Goal: Navigation & Orientation: Find specific page/section

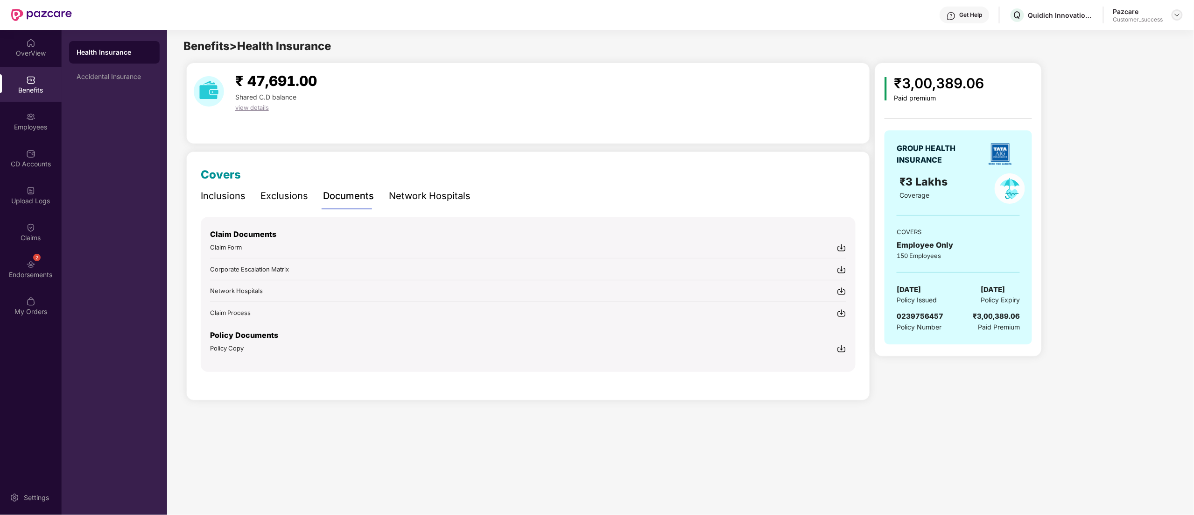
click at [1173, 16] on div at bounding box center [1177, 14] width 11 height 11
click at [1142, 35] on div "Switch to partner view" at bounding box center [1133, 37] width 121 height 18
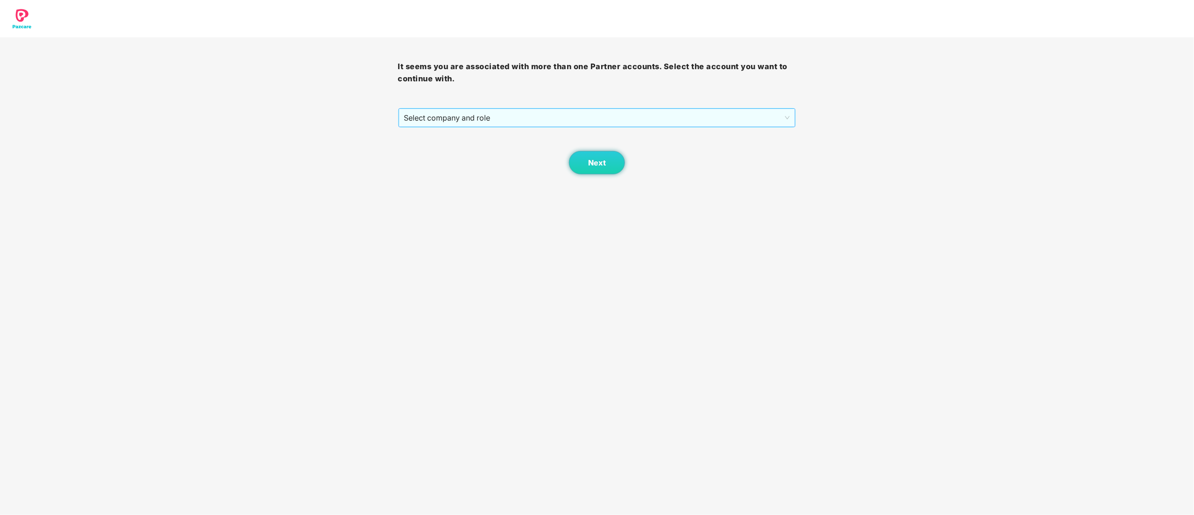
click at [436, 121] on span "Select company and role" at bounding box center [597, 118] width 386 height 18
click at [437, 151] on div "Pazcare - CUSTOMER_SUCCESS" at bounding box center [597, 151] width 387 height 10
click at [621, 164] on button "Next" at bounding box center [597, 162] width 56 height 23
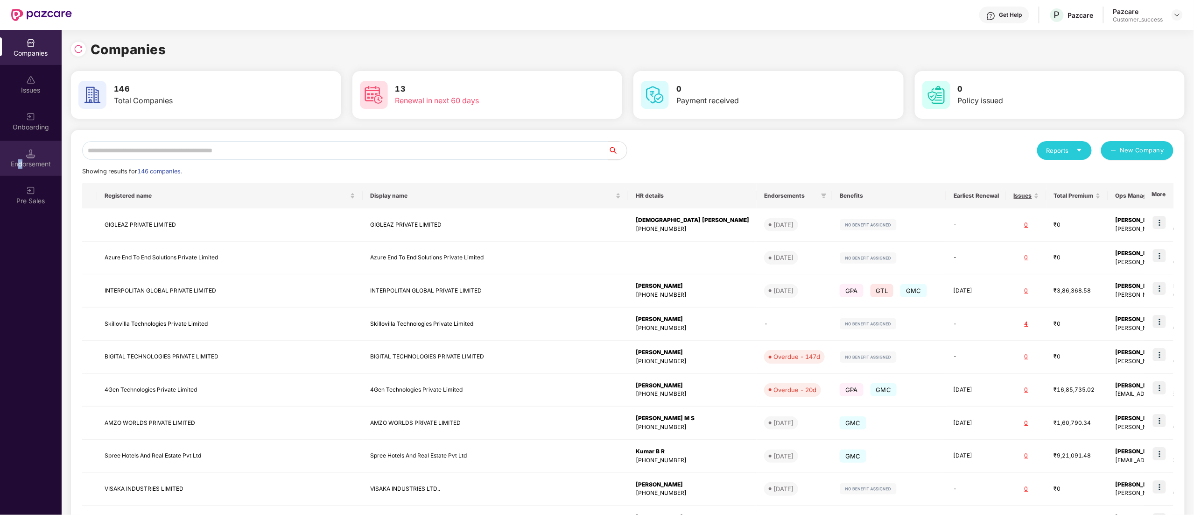
drag, startPoint x: 43, startPoint y: 175, endPoint x: 21, endPoint y: 169, distance: 23.0
click at [21, 169] on div "Endorsement" at bounding box center [31, 158] width 62 height 35
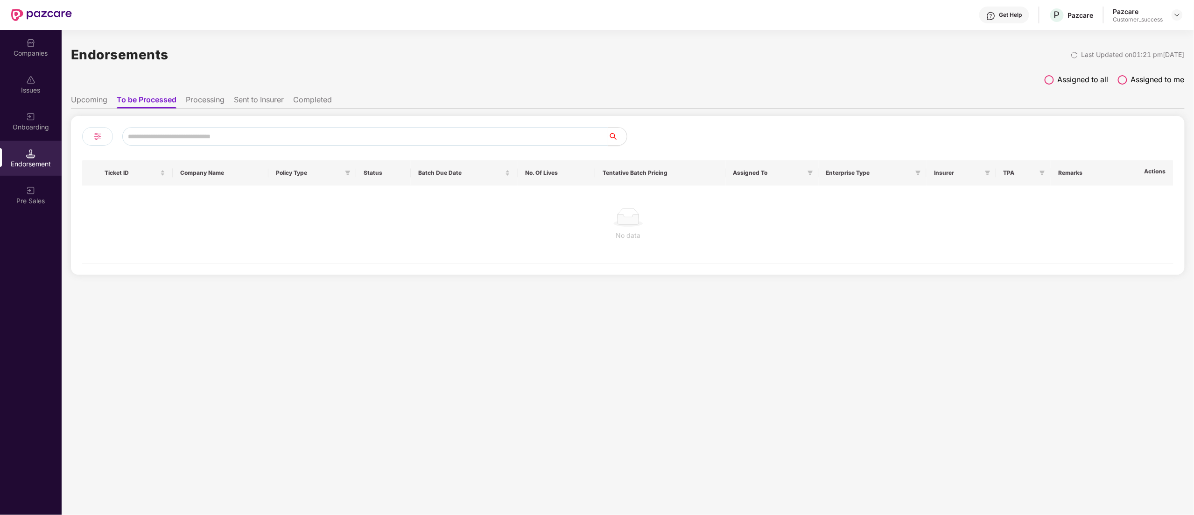
click at [28, 117] on img at bounding box center [30, 116] width 9 height 9
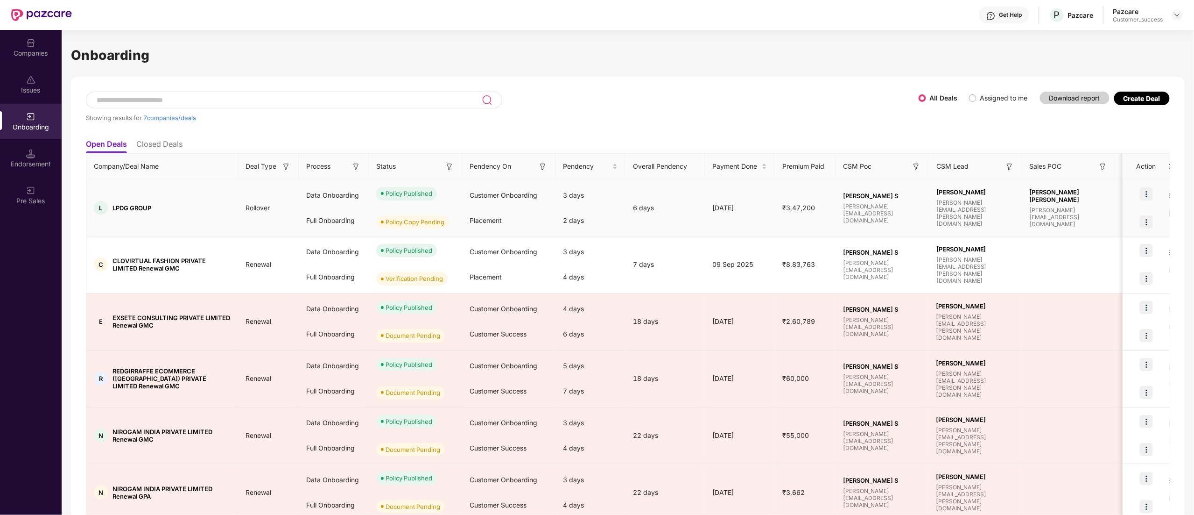
click at [132, 201] on div "L LPDG GROUP" at bounding box center [162, 208] width 152 height 14
copy span "LPDG GROUP"
click at [26, 41] on img at bounding box center [30, 42] width 9 height 9
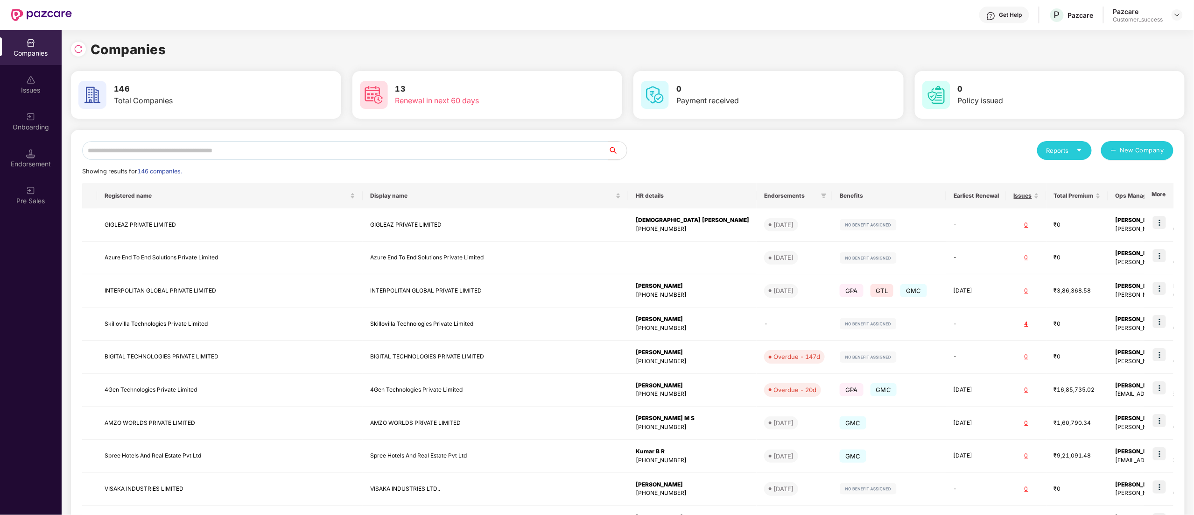
click at [159, 153] on input "text" at bounding box center [345, 150] width 526 height 19
paste input "**********"
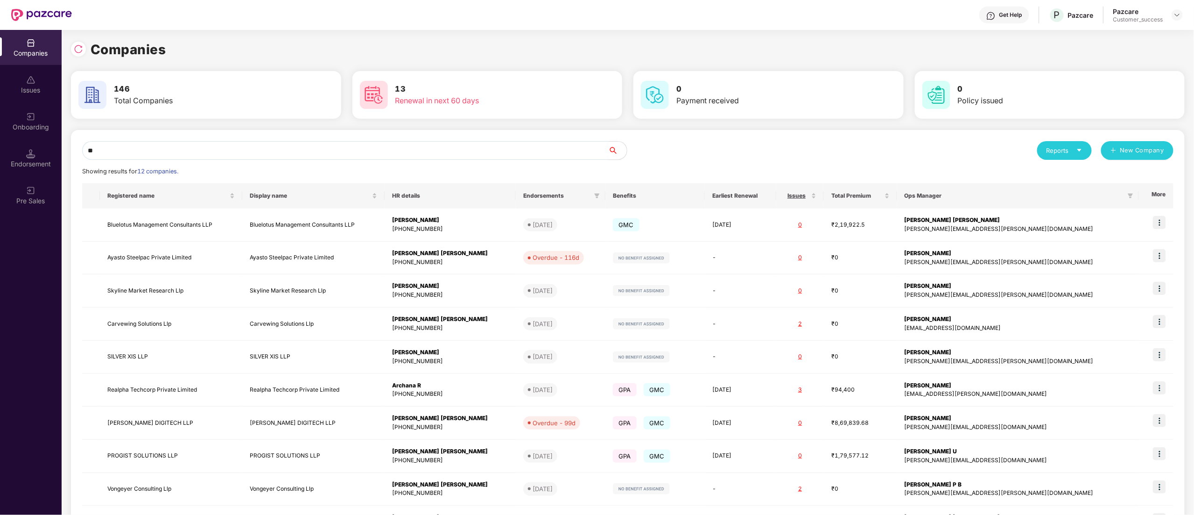
type input "*"
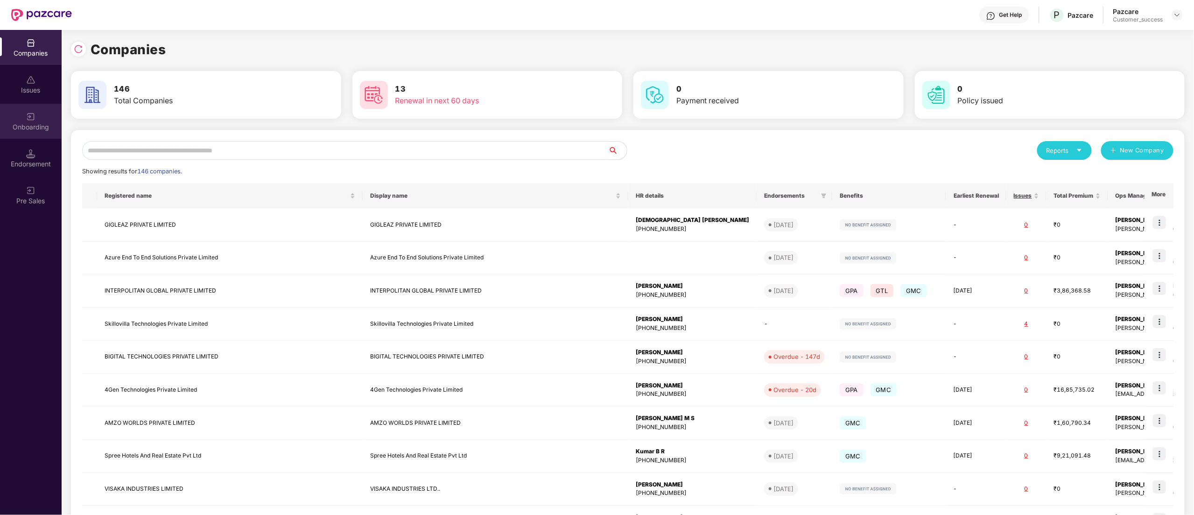
click at [28, 114] on img at bounding box center [30, 116] width 9 height 9
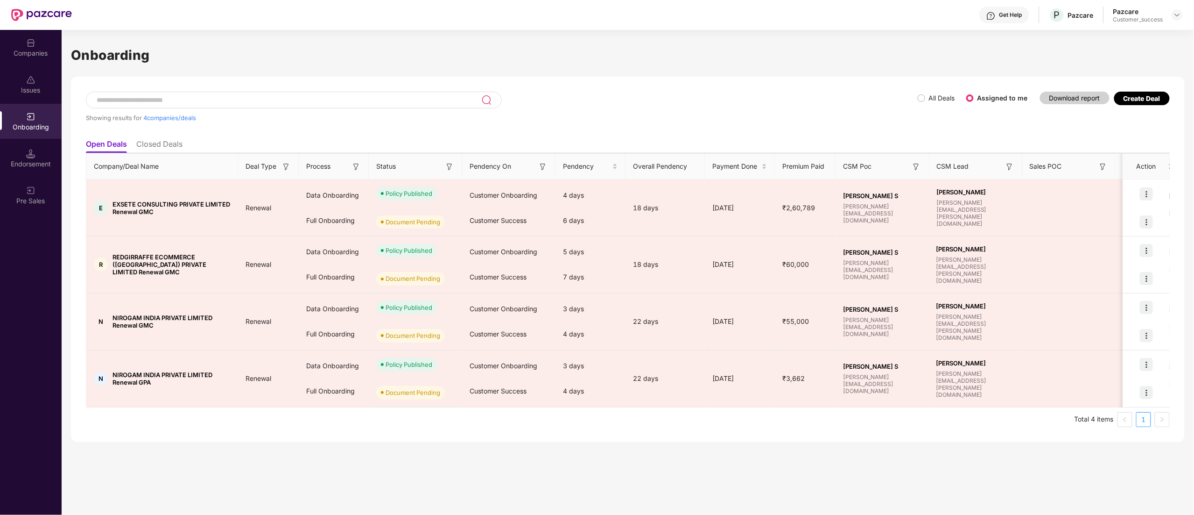
click at [930, 93] on label "All Deals" at bounding box center [938, 98] width 41 height 10
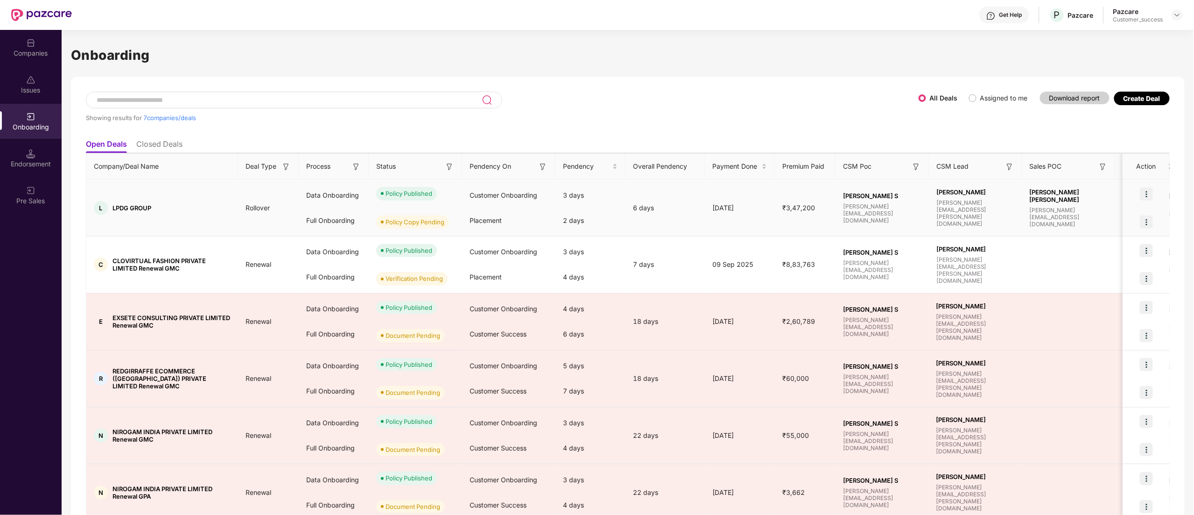
click at [1140, 194] on img at bounding box center [1146, 193] width 13 height 13
click at [1108, 222] on span "View Document" at bounding box center [1107, 217] width 67 height 10
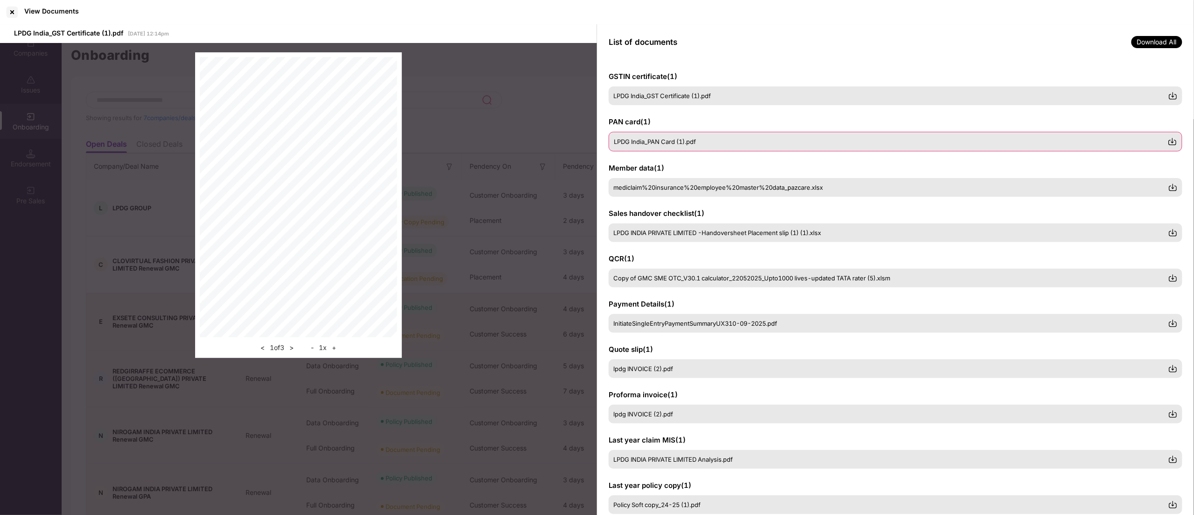
click at [653, 146] on div "LPDG India_PAN Card (1).pdf" at bounding box center [896, 142] width 574 height 20
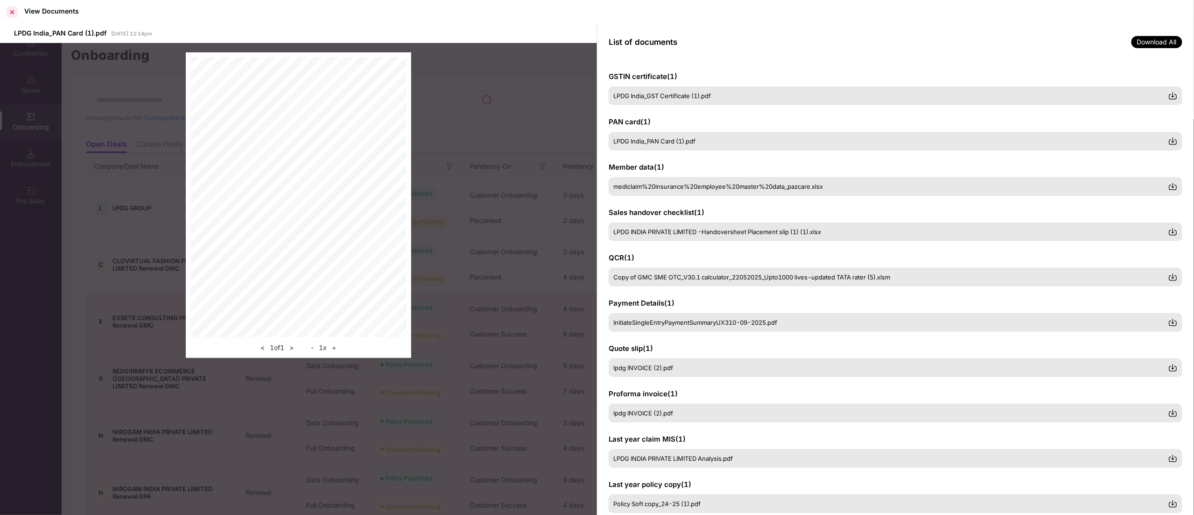
click at [10, 7] on div at bounding box center [12, 12] width 15 height 15
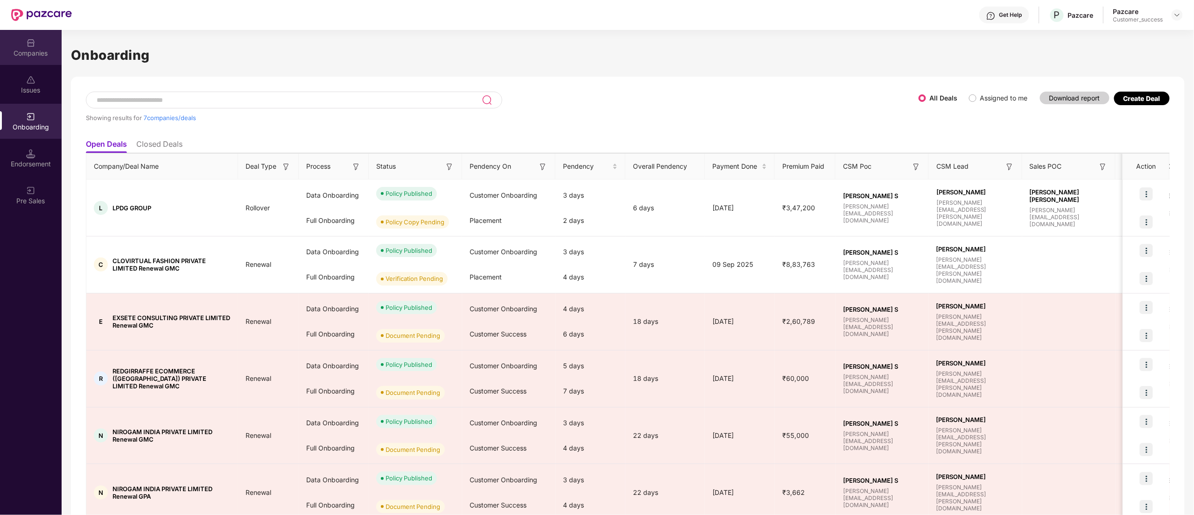
click at [21, 58] on div "Companies" at bounding box center [31, 47] width 62 height 35
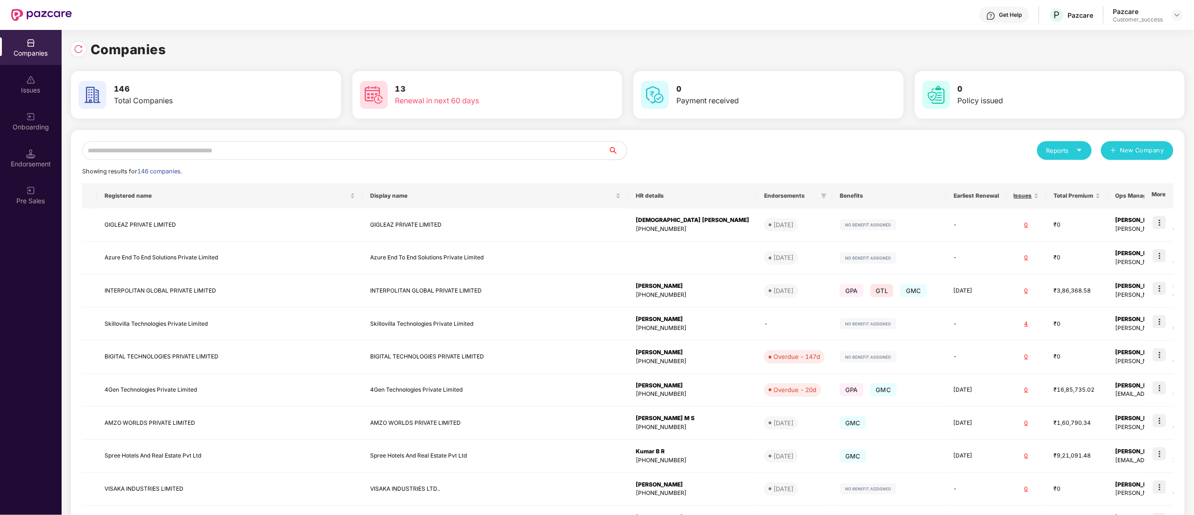
click at [185, 149] on input "text" at bounding box center [345, 150] width 526 height 19
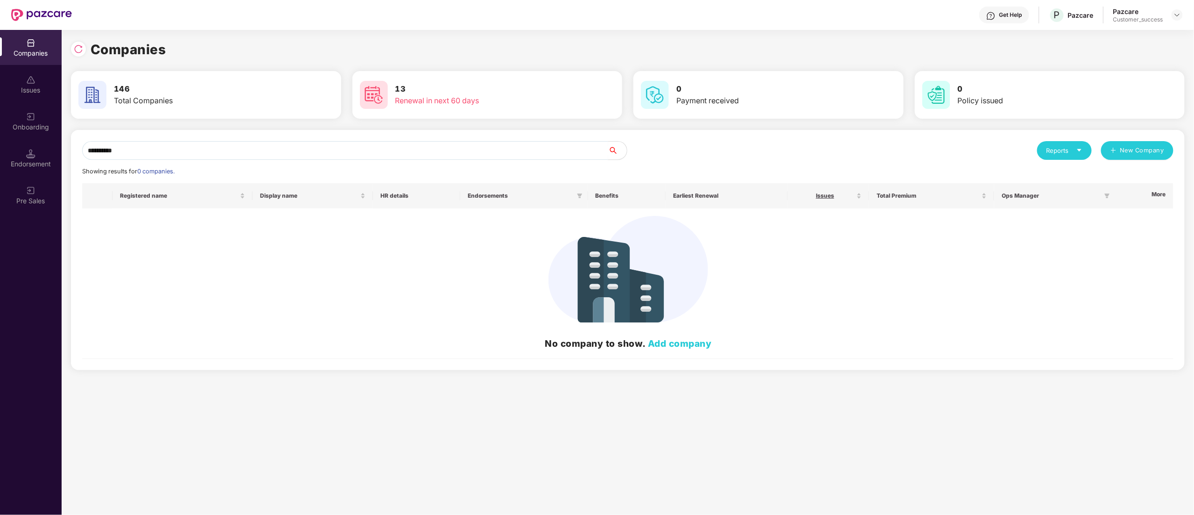
type input "**********"
click at [29, 54] on div "Companies" at bounding box center [31, 53] width 62 height 9
click at [83, 48] on div at bounding box center [78, 49] width 15 height 15
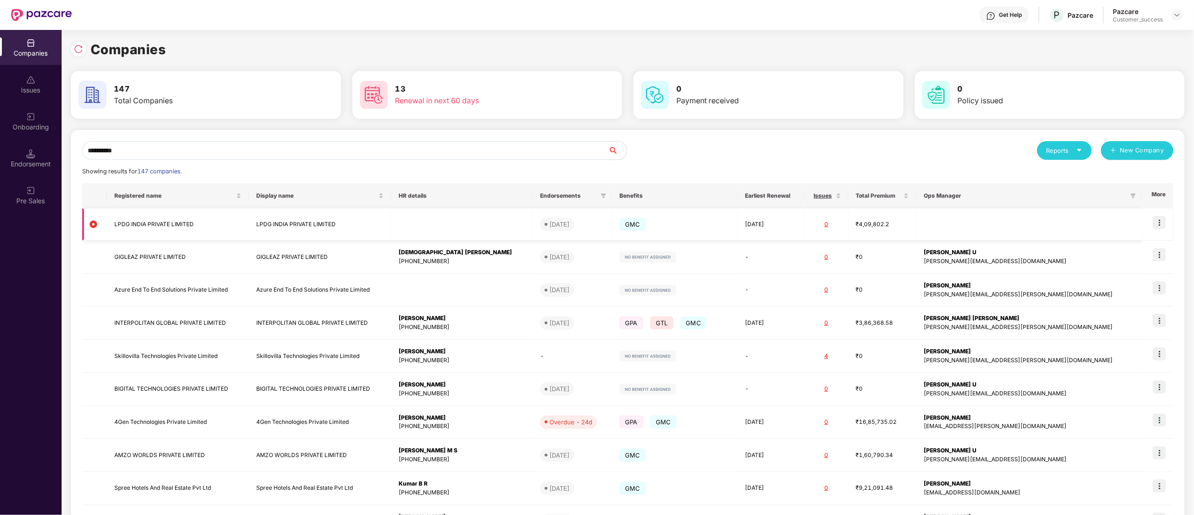
click at [1157, 226] on img at bounding box center [1159, 222] width 13 height 13
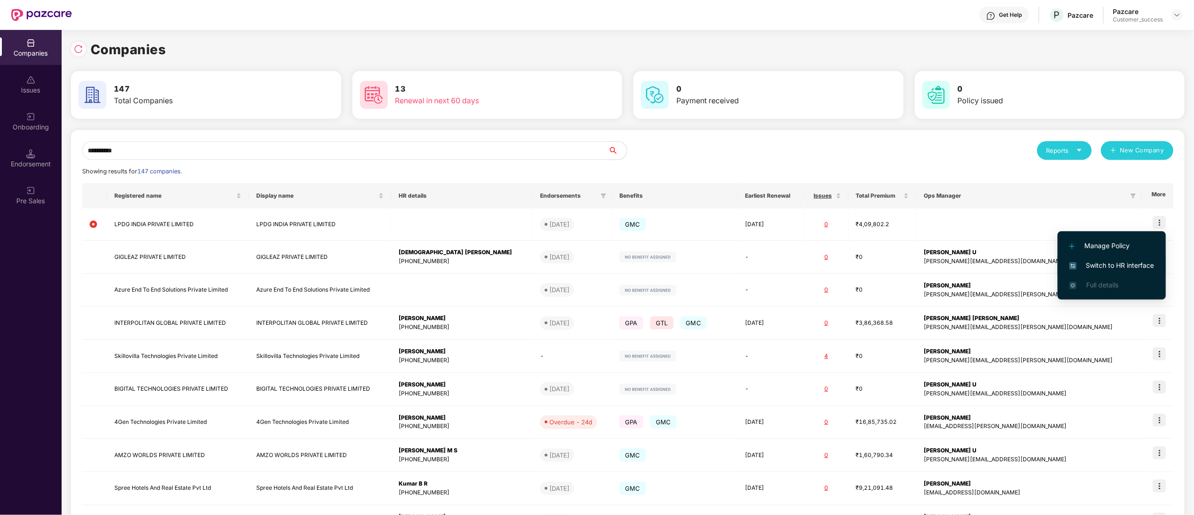
click at [1130, 262] on span "Switch to HR interface" at bounding box center [1112, 265] width 85 height 10
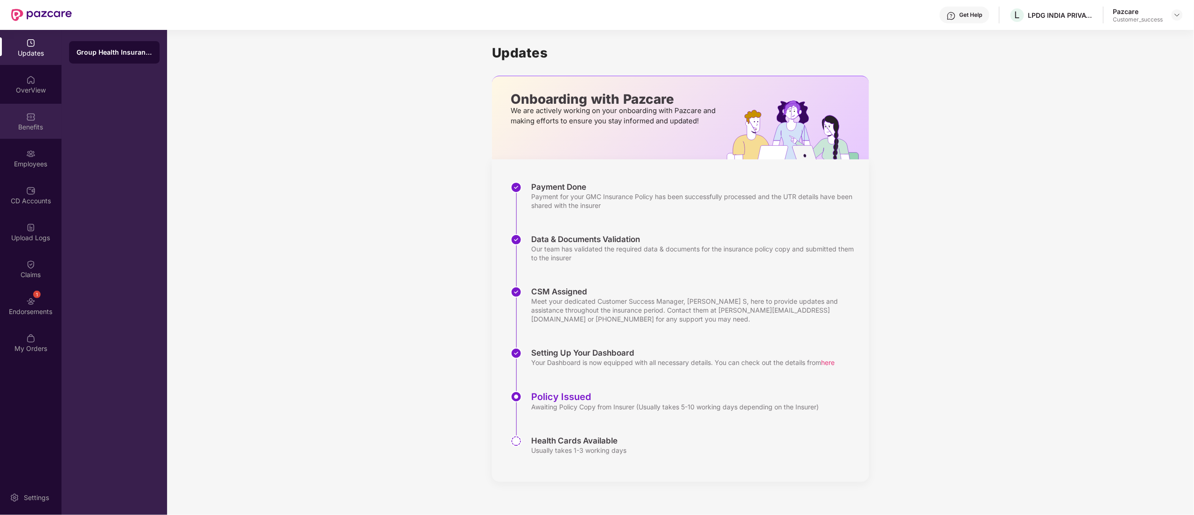
click at [44, 119] on div "Benefits" at bounding box center [31, 121] width 62 height 35
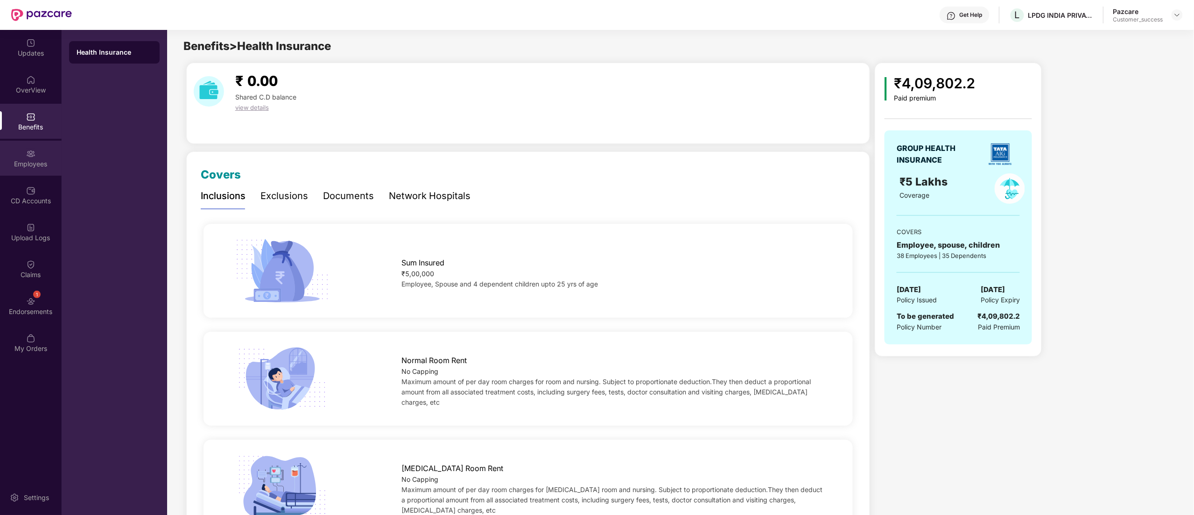
click at [30, 162] on div "Employees" at bounding box center [31, 163] width 62 height 9
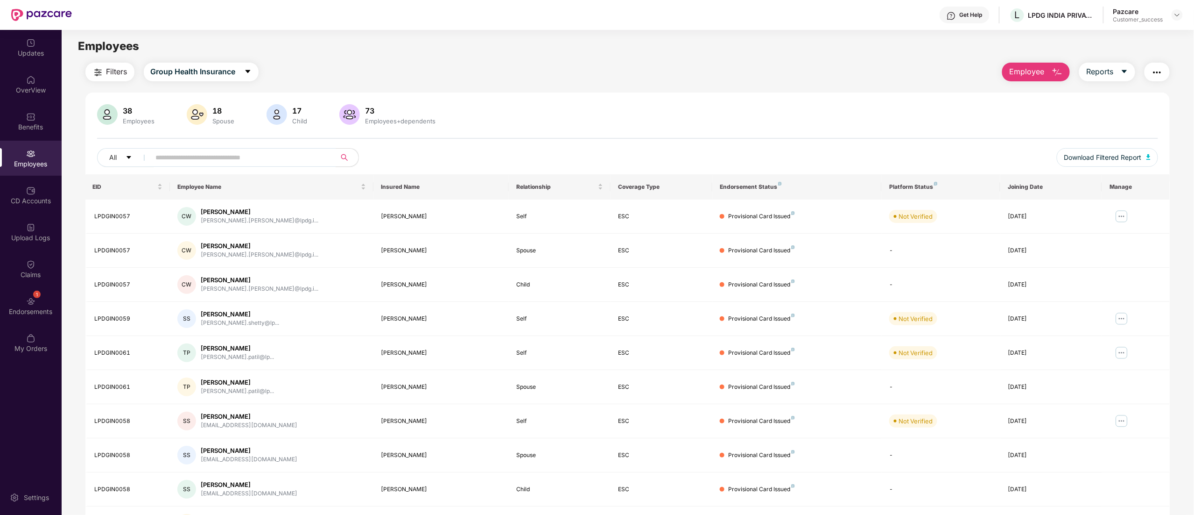
click at [21, 143] on div "Employees" at bounding box center [31, 158] width 62 height 35
click at [45, 188] on div "CD Accounts" at bounding box center [31, 194] width 62 height 35
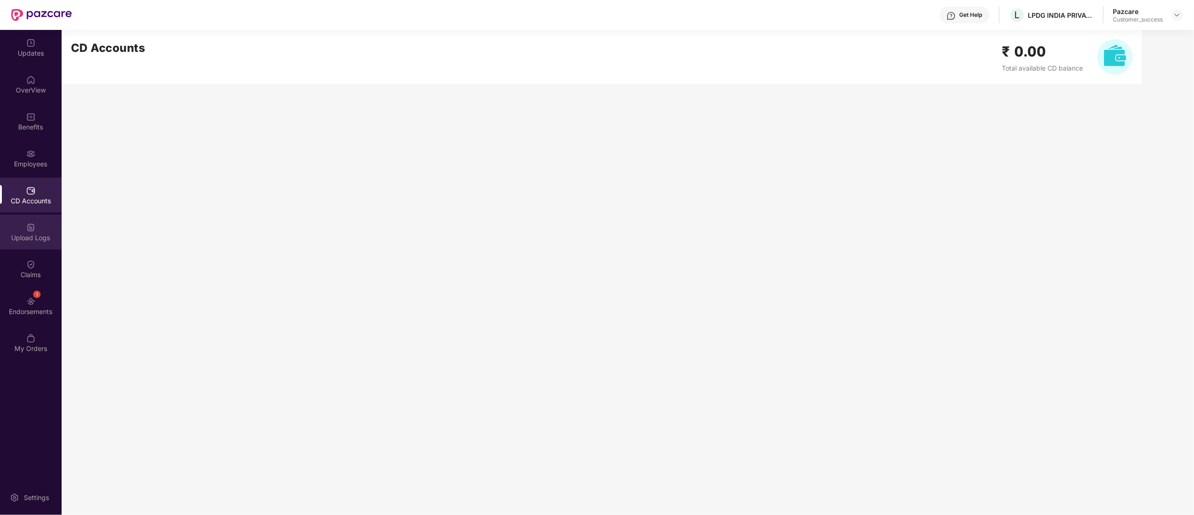
click at [32, 231] on img at bounding box center [30, 227] width 9 height 9
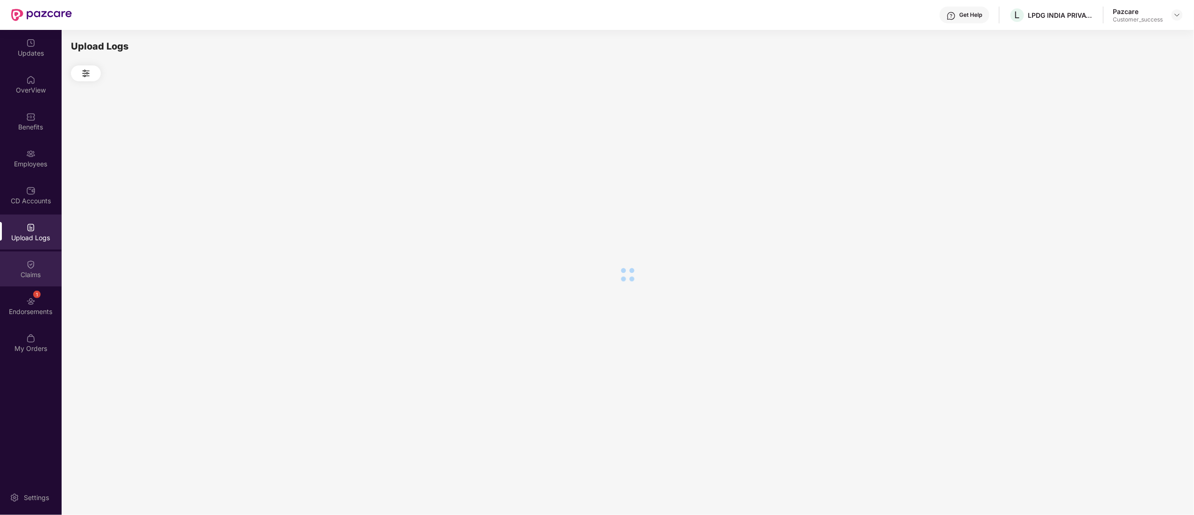
click at [28, 277] on div "Claims" at bounding box center [31, 274] width 62 height 9
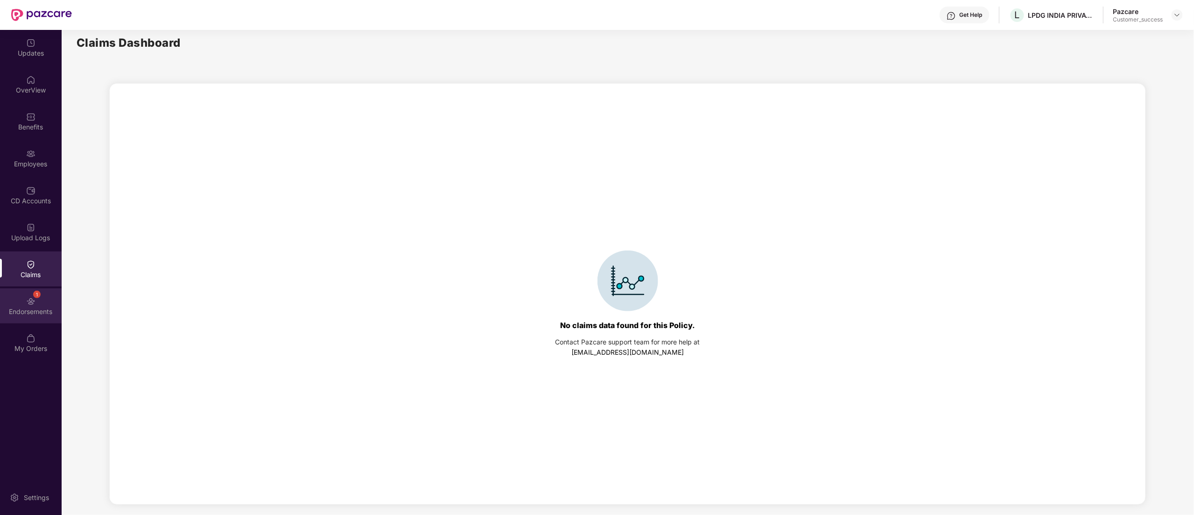
click at [22, 300] on div "1 Endorsements" at bounding box center [31, 305] width 62 height 35
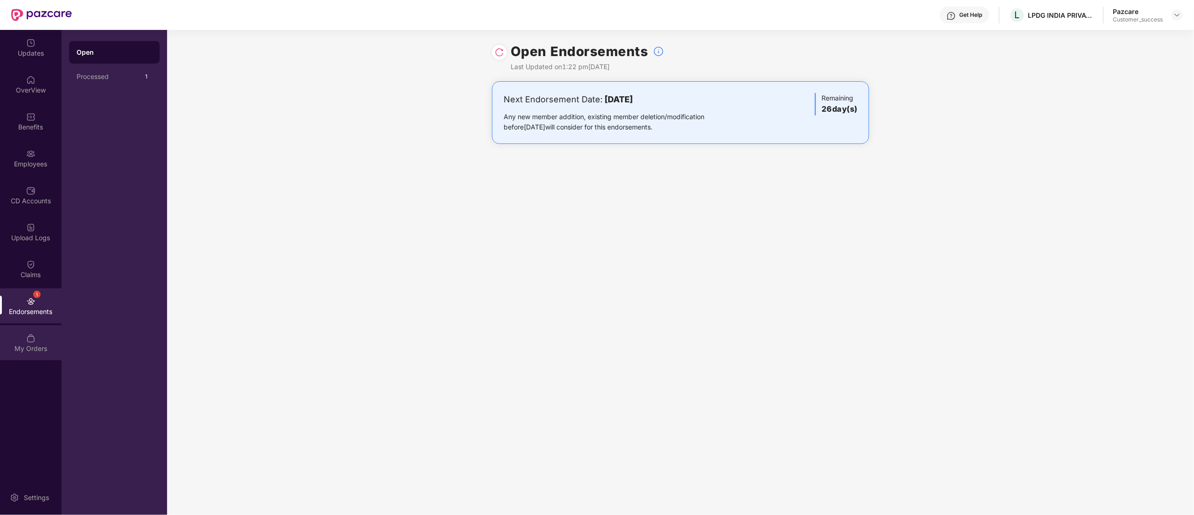
click at [30, 337] on img at bounding box center [30, 337] width 9 height 9
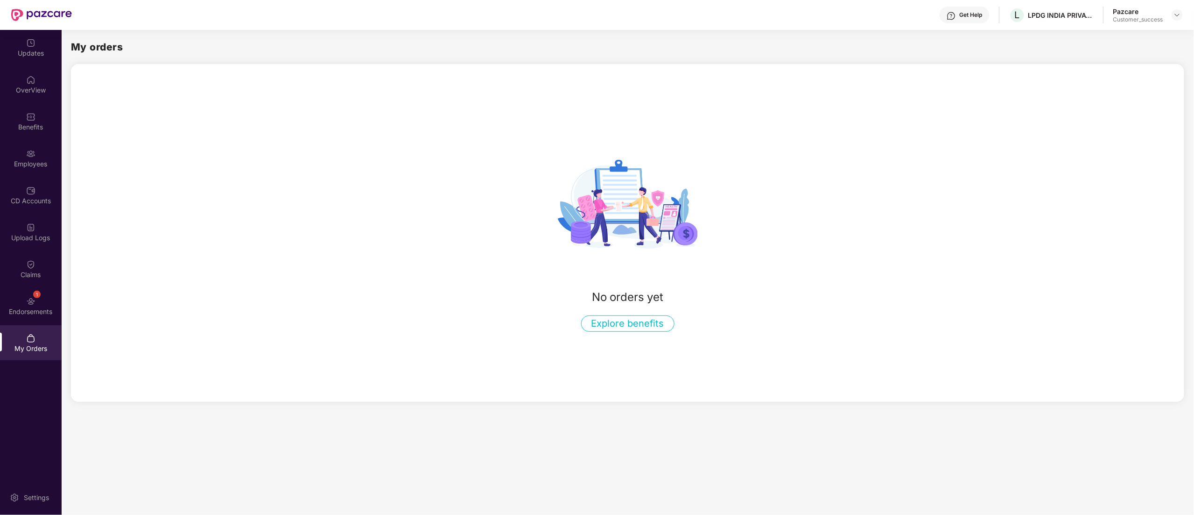
click at [38, 213] on div "Updates OverView Benefits Employees CD Accounts Upload Logs Claims 1 Endorsemen…" at bounding box center [31, 196] width 62 height 332
click at [34, 199] on div "CD Accounts" at bounding box center [31, 200] width 62 height 9
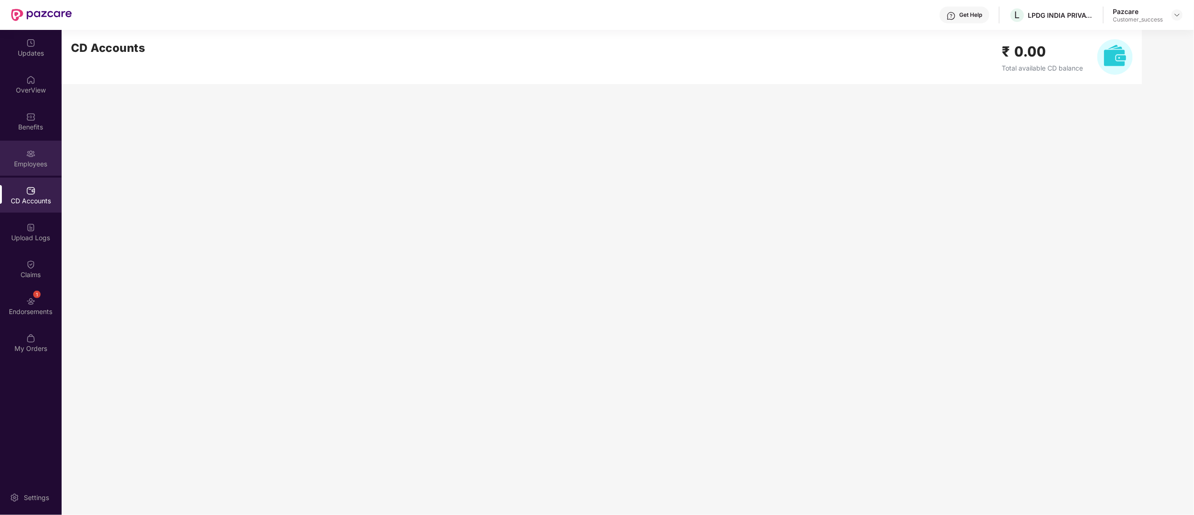
click at [36, 167] on div "Employees" at bounding box center [31, 163] width 62 height 9
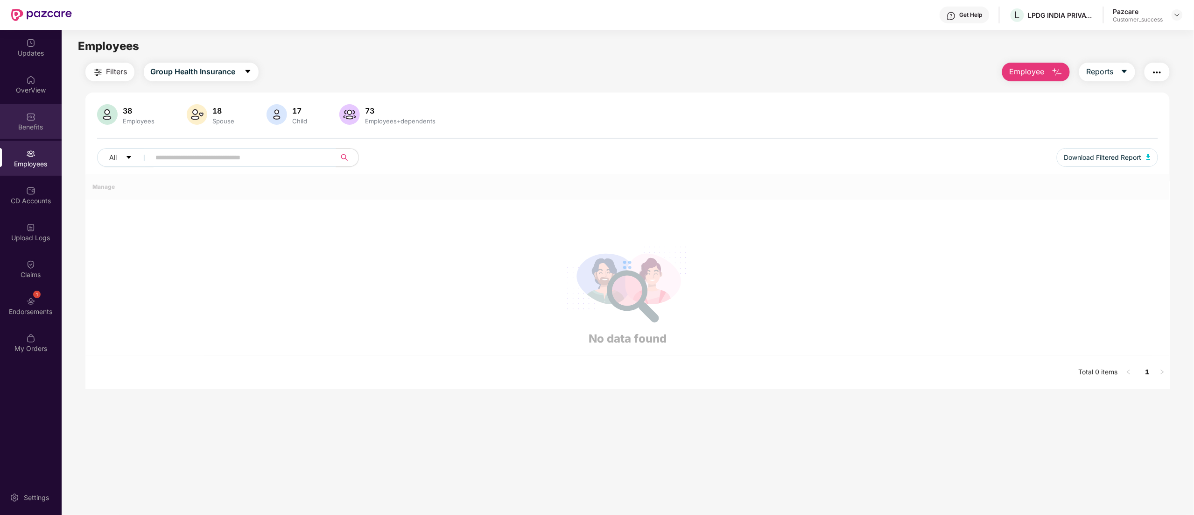
click at [19, 113] on div "Benefits" at bounding box center [31, 121] width 62 height 35
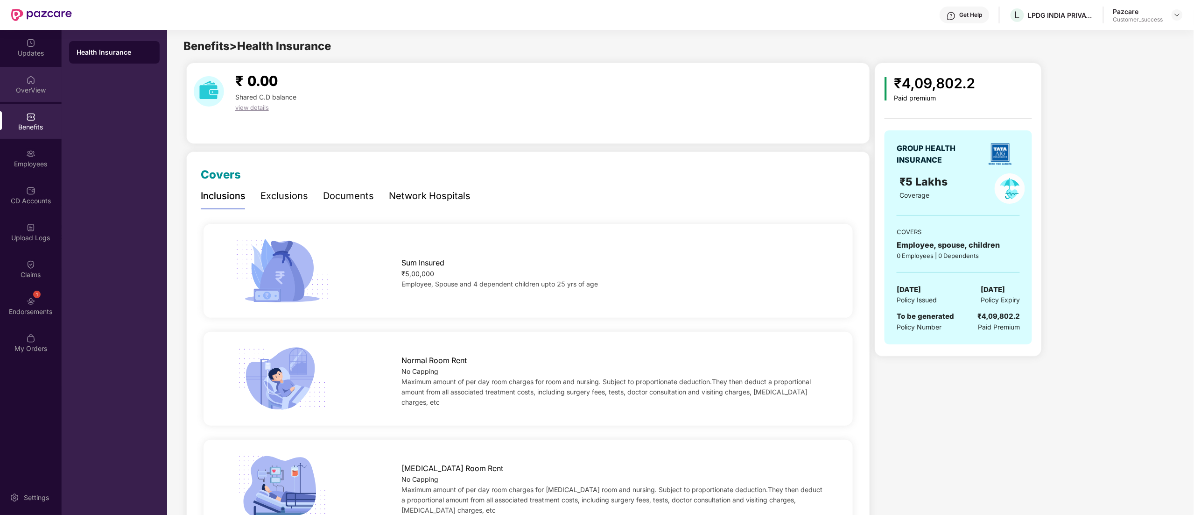
click at [33, 87] on div "OverView" at bounding box center [31, 89] width 62 height 9
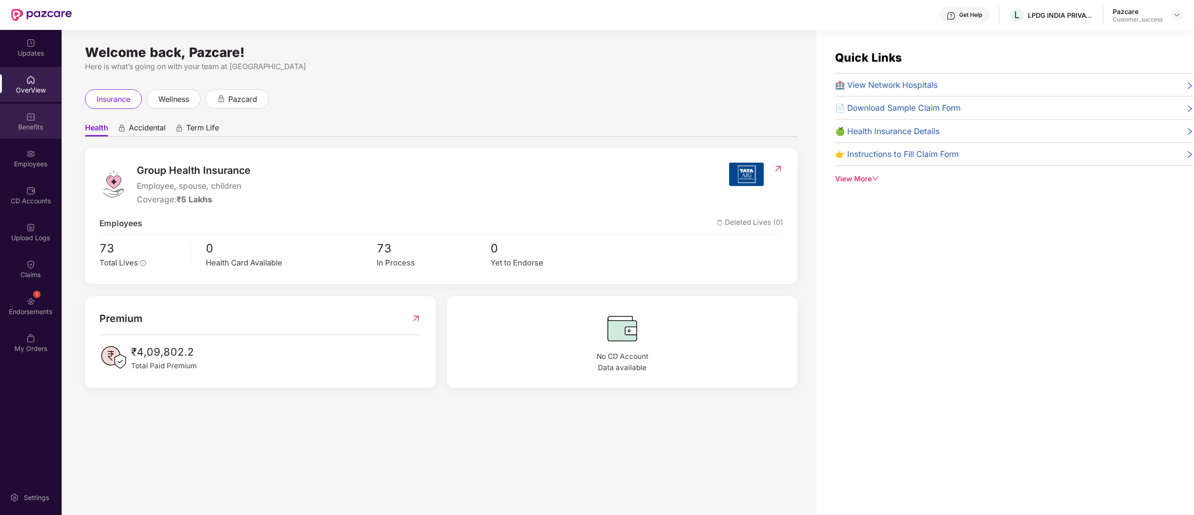
click at [35, 125] on div "Benefits" at bounding box center [31, 126] width 62 height 9
